Goal: Task Accomplishment & Management: Manage account settings

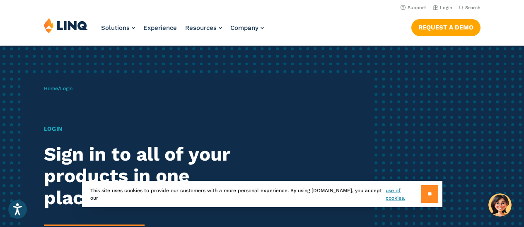
click at [424, 197] on input "**" at bounding box center [429, 194] width 17 height 18
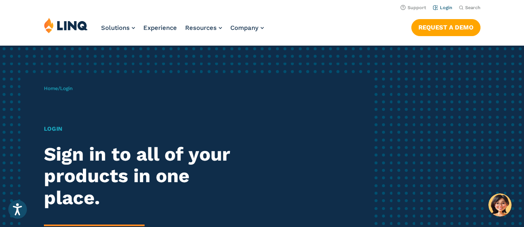
click at [448, 7] on link "Login" at bounding box center [442, 7] width 19 height 5
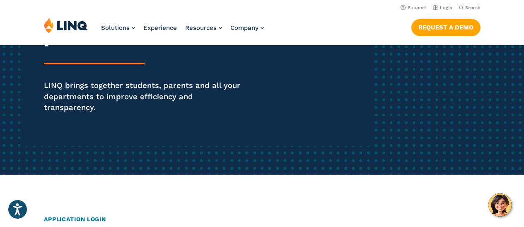
scroll to position [132, 0]
